Goal: Transaction & Acquisition: Purchase product/service

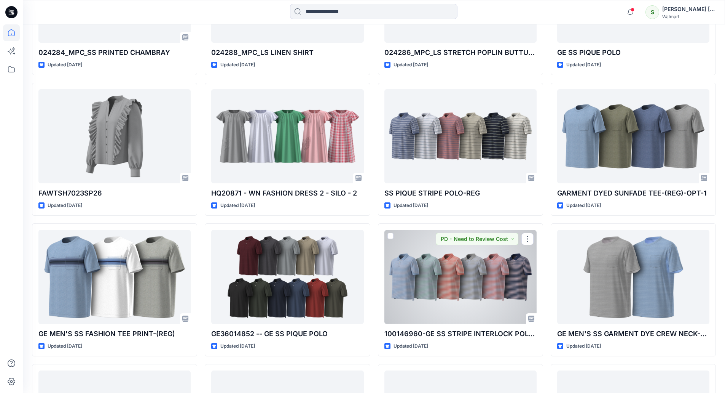
scroll to position [1853, 0]
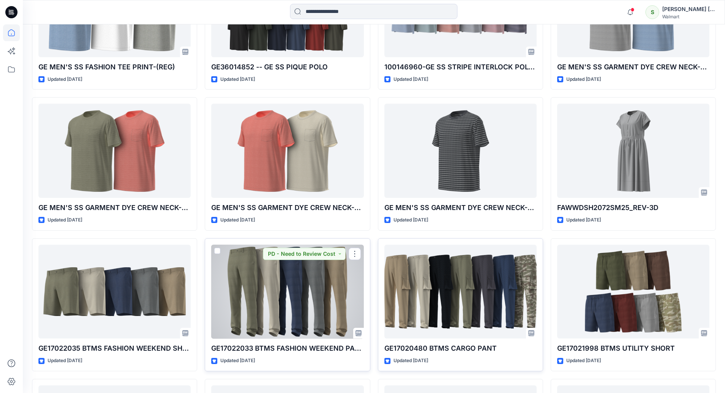
click at [275, 283] on div at bounding box center [287, 291] width 152 height 94
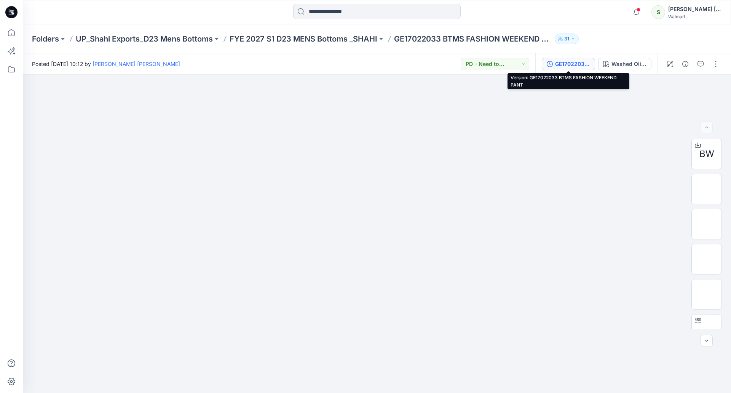
click at [580, 65] on div "GE17022033 BTMS FASHION WEEKEND PANT" at bounding box center [572, 64] width 35 height 8
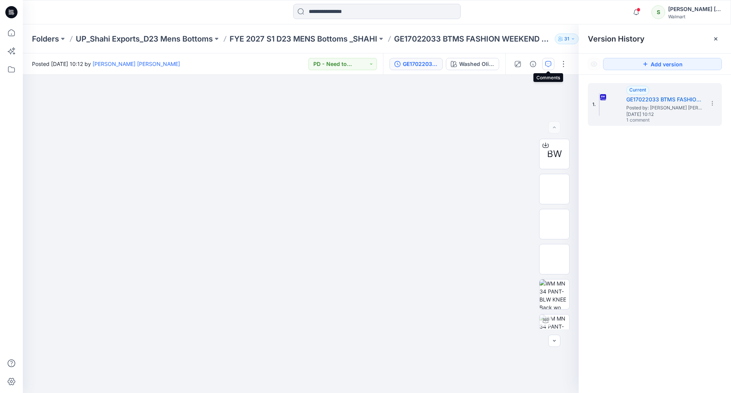
click at [547, 61] on icon "button" at bounding box center [548, 64] width 6 height 6
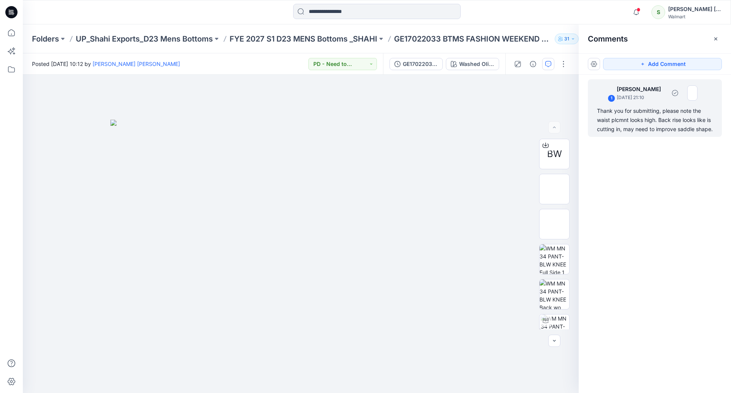
click at [606, 89] on img at bounding box center [605, 92] width 15 height 15
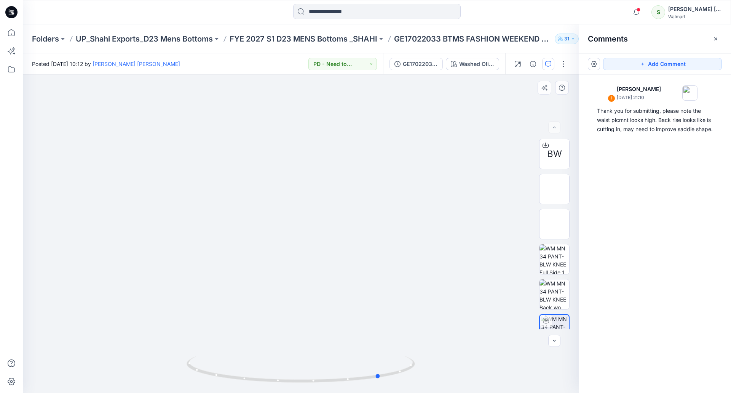
drag, startPoint x: 450, startPoint y: 238, endPoint x: 529, endPoint y: 252, distance: 80.1
click at [529, 252] on div at bounding box center [301, 234] width 556 height 318
drag, startPoint x: 456, startPoint y: 278, endPoint x: 486, endPoint y: 278, distance: 30.1
click at [487, 278] on div at bounding box center [301, 234] width 556 height 318
drag, startPoint x: 447, startPoint y: 275, endPoint x: 503, endPoint y: 275, distance: 55.6
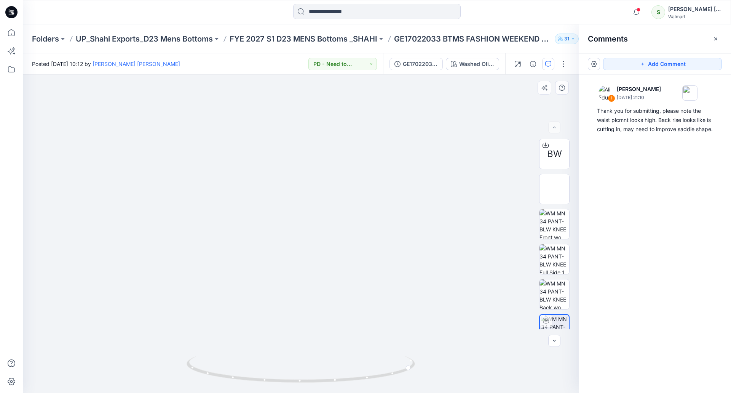
click at [502, 275] on div at bounding box center [301, 234] width 556 height 318
drag, startPoint x: 421, startPoint y: 257, endPoint x: 325, endPoint y: 255, distance: 96.0
click at [429, 254] on div at bounding box center [301, 234] width 556 height 318
drag, startPoint x: 394, startPoint y: 220, endPoint x: 403, endPoint y: 220, distance: 8.8
click at [399, 220] on div at bounding box center [301, 234] width 556 height 318
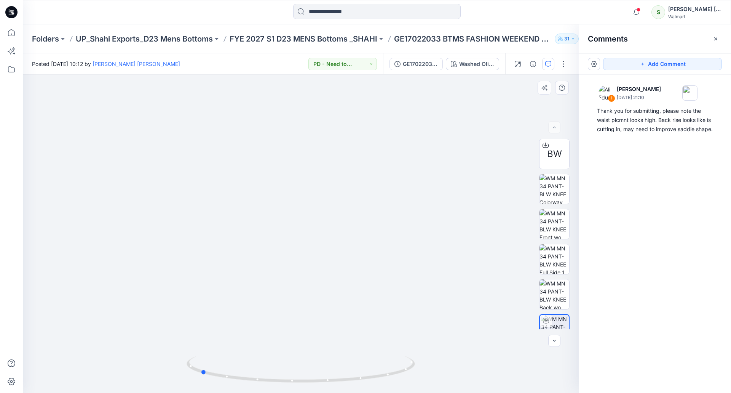
drag, startPoint x: 415, startPoint y: 226, endPoint x: 379, endPoint y: 231, distance: 36.5
click at [379, 231] on div at bounding box center [301, 234] width 556 height 318
drag, startPoint x: 363, startPoint y: 228, endPoint x: 360, endPoint y: 250, distance: 21.5
click at [360, 250] on div at bounding box center [301, 234] width 556 height 318
drag, startPoint x: 251, startPoint y: 233, endPoint x: 313, endPoint y: 253, distance: 65.3
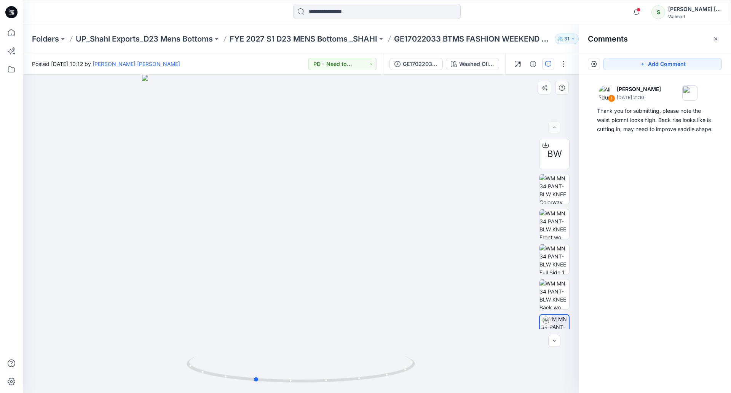
click at [313, 253] on div at bounding box center [301, 234] width 556 height 318
drag, startPoint x: 293, startPoint y: 252, endPoint x: 174, endPoint y: 266, distance: 119.2
click at [174, 266] on div at bounding box center [301, 234] width 556 height 318
